Goal: Check status: Check status

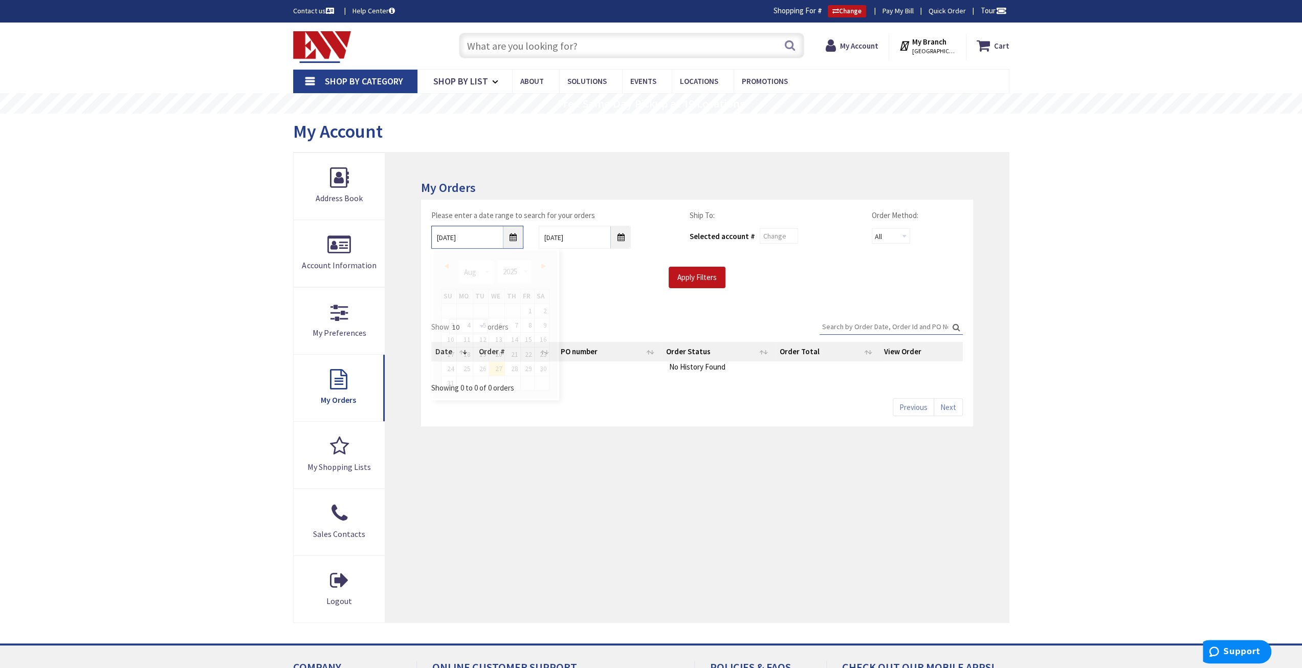
click at [513, 239] on input "8/27/2025" at bounding box center [477, 237] width 92 height 23
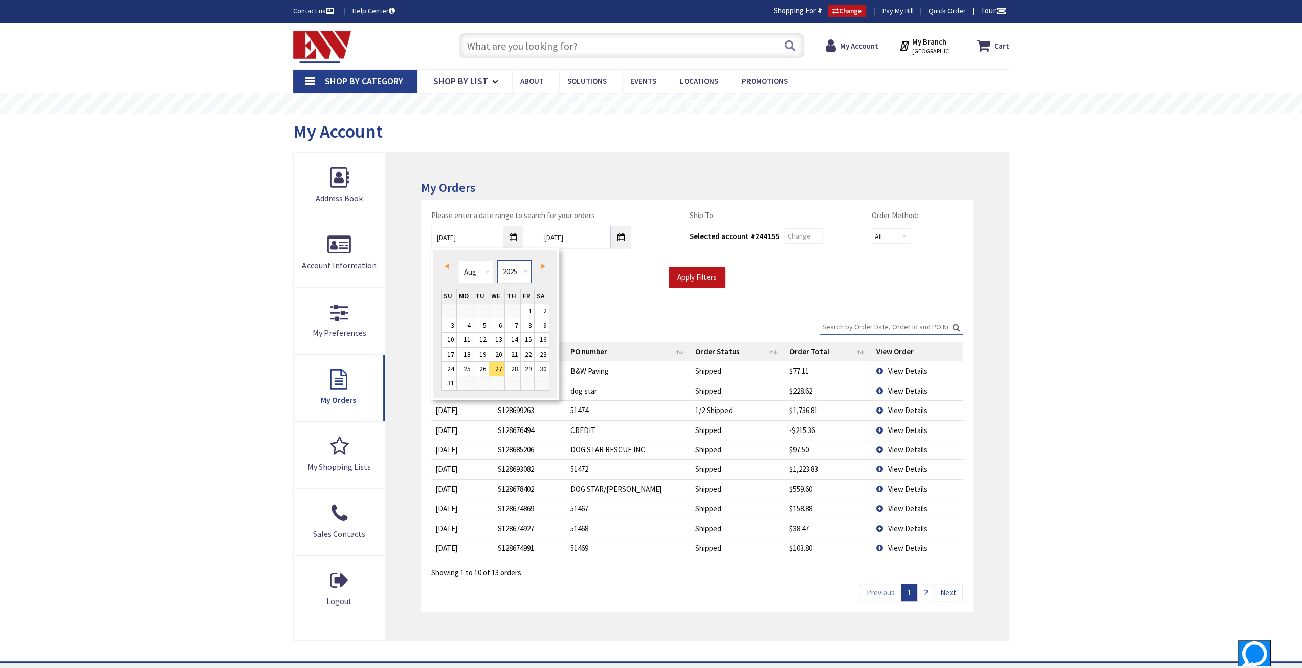
click at [526, 272] on select "1980 1981 1982 1983 1984 1985 1986 1987 1988 1989 1990 1991 1992 1993 1994 1995…" at bounding box center [514, 271] width 34 height 23
type input "08/26/2023"
click at [699, 277] on input "Apply Filters" at bounding box center [697, 276] width 57 height 21
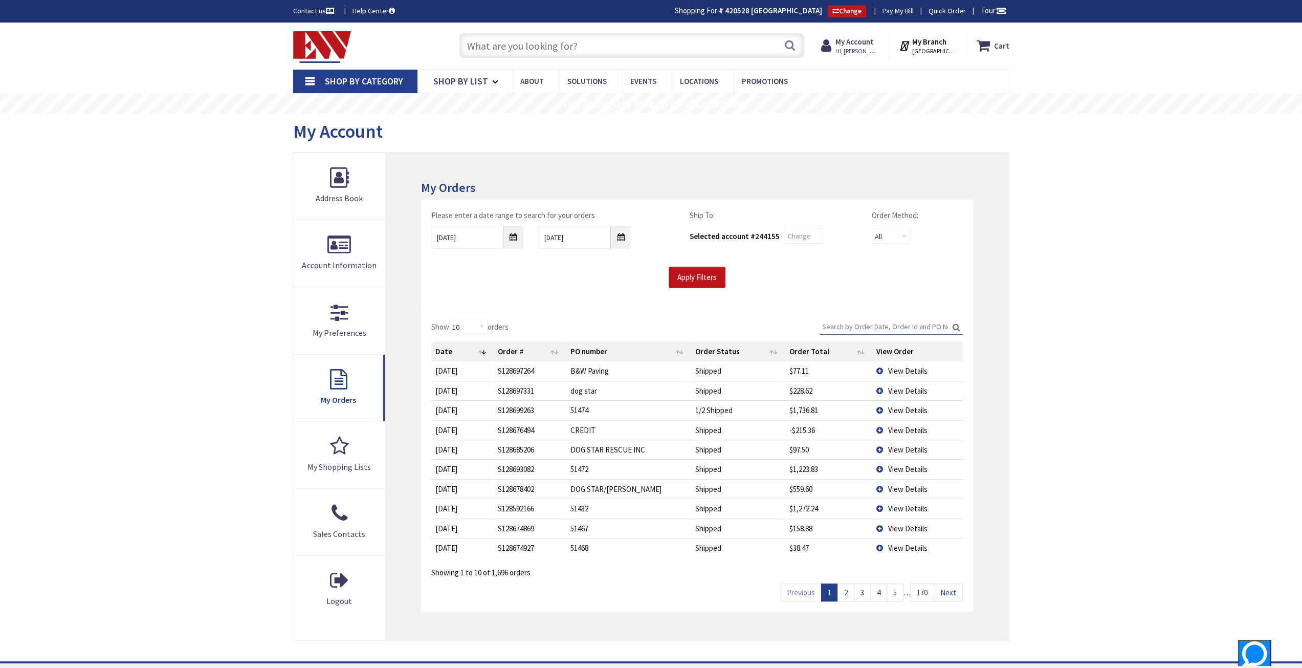
click at [844, 589] on link "2" at bounding box center [845, 592] width 17 height 18
click at [917, 548] on span "View Details" at bounding box center [907, 548] width 39 height 10
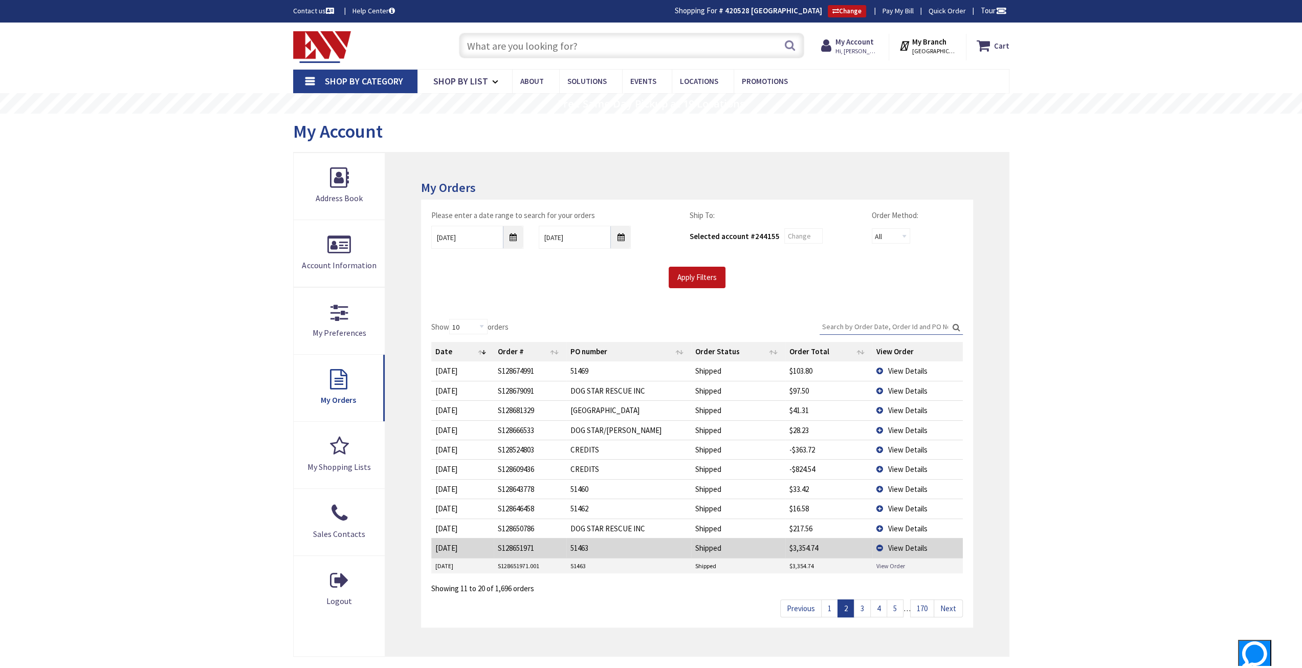
click at [897, 561] on link "View Order" at bounding box center [890, 565] width 29 height 9
click at [832, 605] on link "1" at bounding box center [829, 608] width 17 height 18
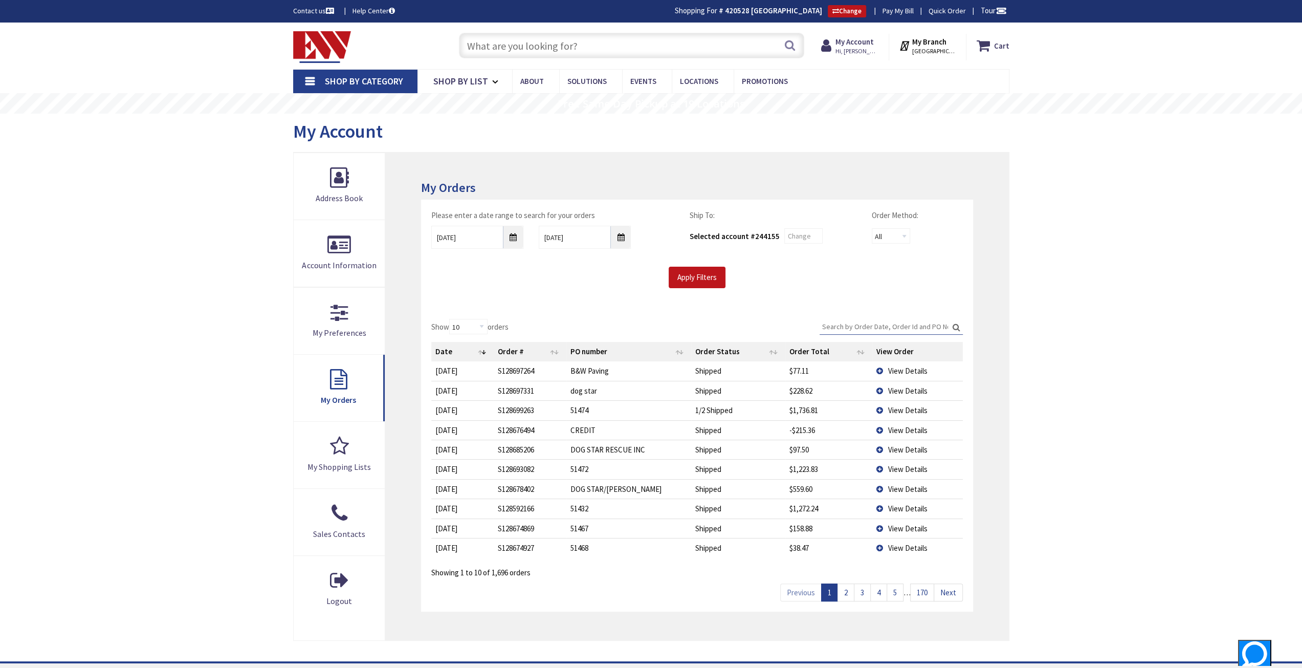
click at [904, 367] on span "View Details" at bounding box center [907, 371] width 39 height 10
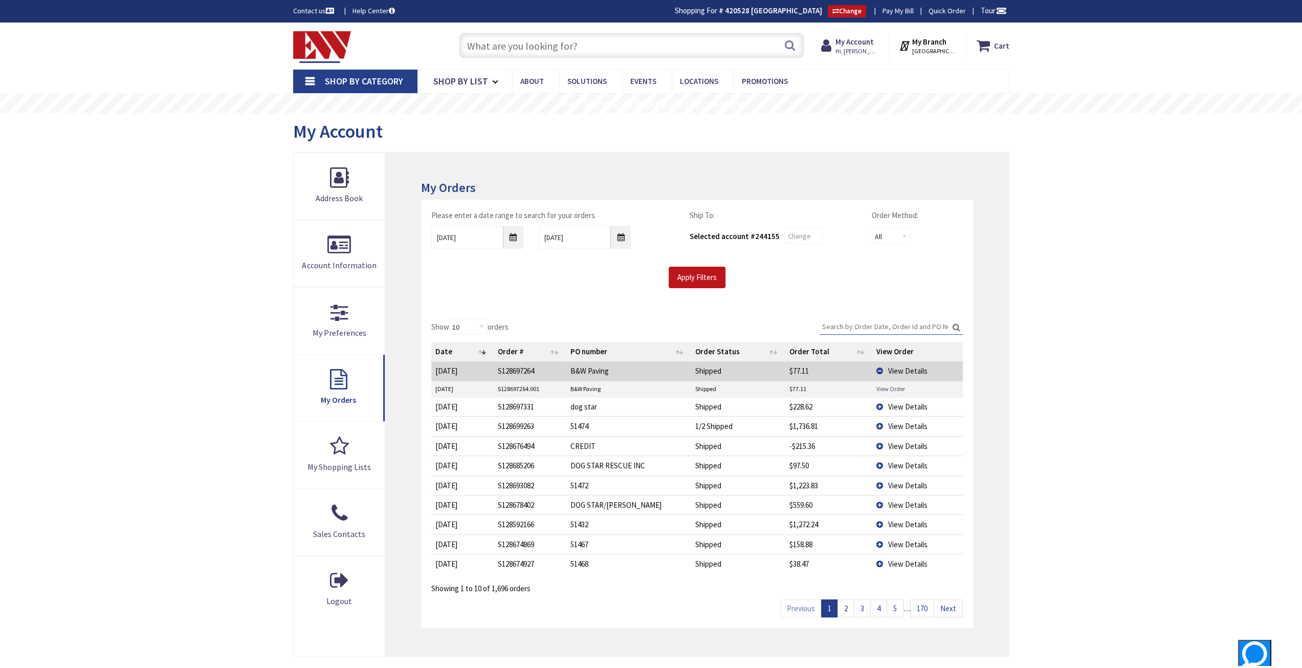
click at [892, 388] on link "View Order" at bounding box center [890, 388] width 29 height 9
click at [905, 366] on span "View Details" at bounding box center [907, 371] width 39 height 10
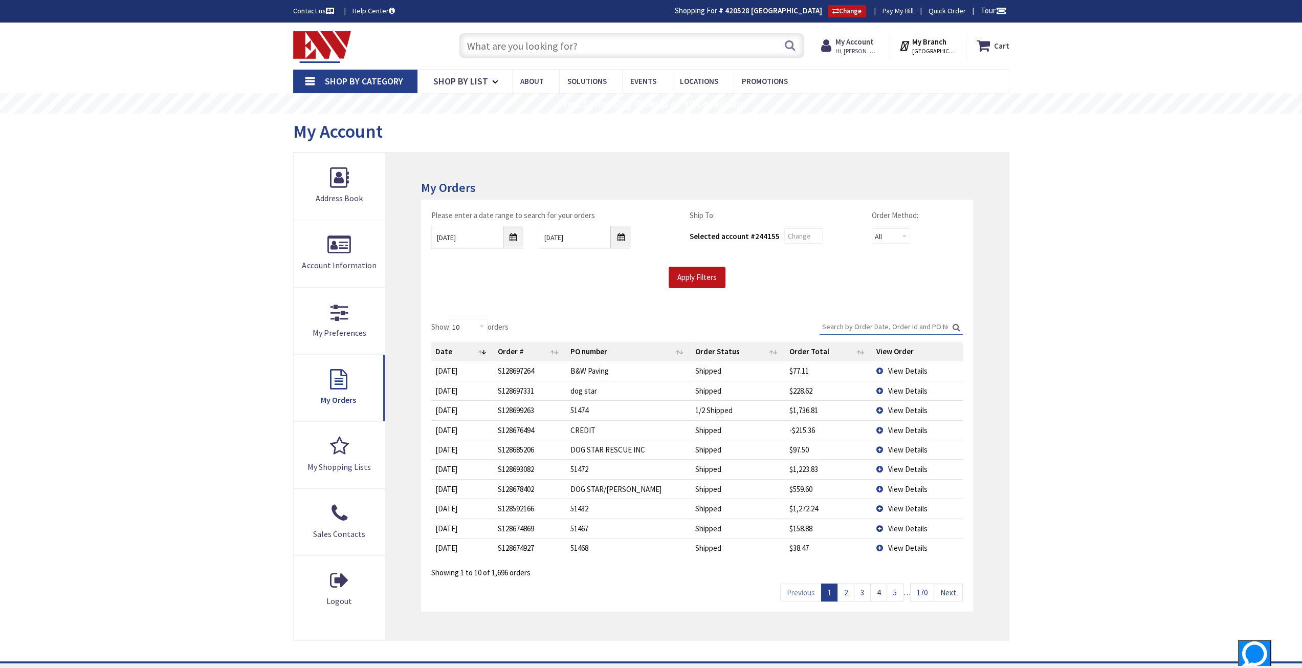
click at [902, 388] on span "View Details" at bounding box center [907, 391] width 39 height 10
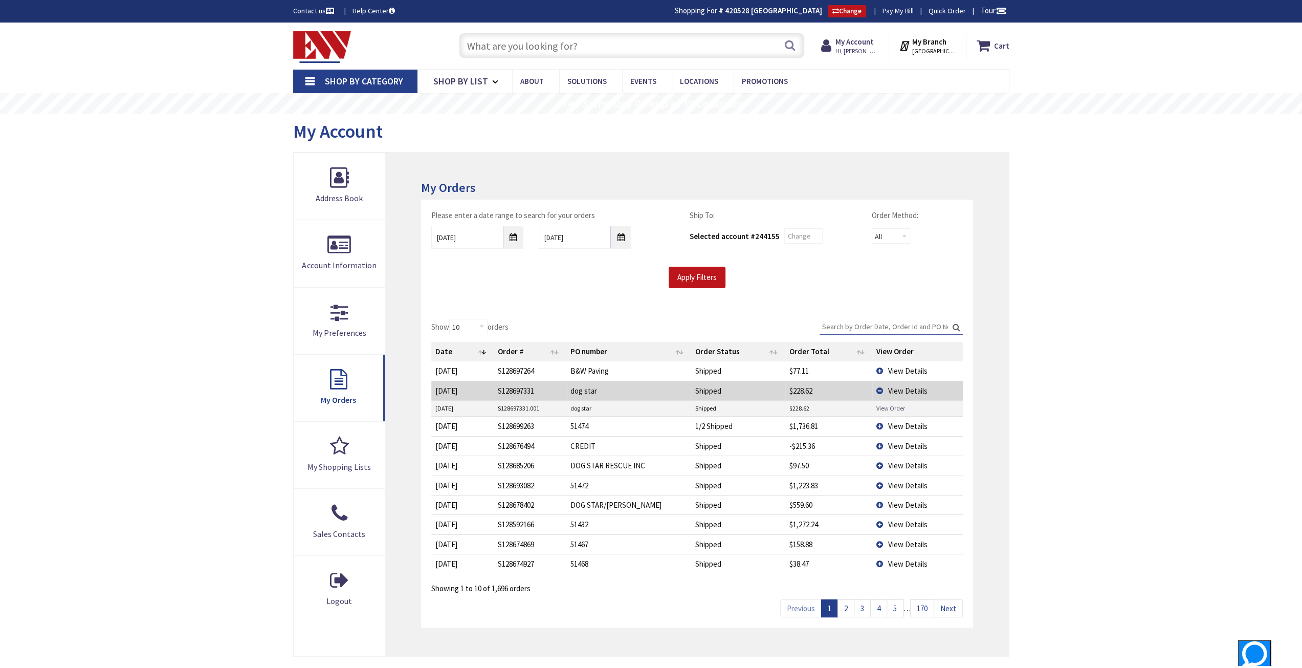
click at [889, 407] on link "View Order" at bounding box center [890, 408] width 29 height 9
drag, startPoint x: 965, startPoint y: 380, endPoint x: 901, endPoint y: 407, distance: 68.8
drag, startPoint x: 901, startPoint y: 407, endPoint x: 905, endPoint y: 389, distance: 18.4
click at [905, 389] on span "View Details" at bounding box center [907, 391] width 39 height 10
